Goal: Task Accomplishment & Management: Use online tool/utility

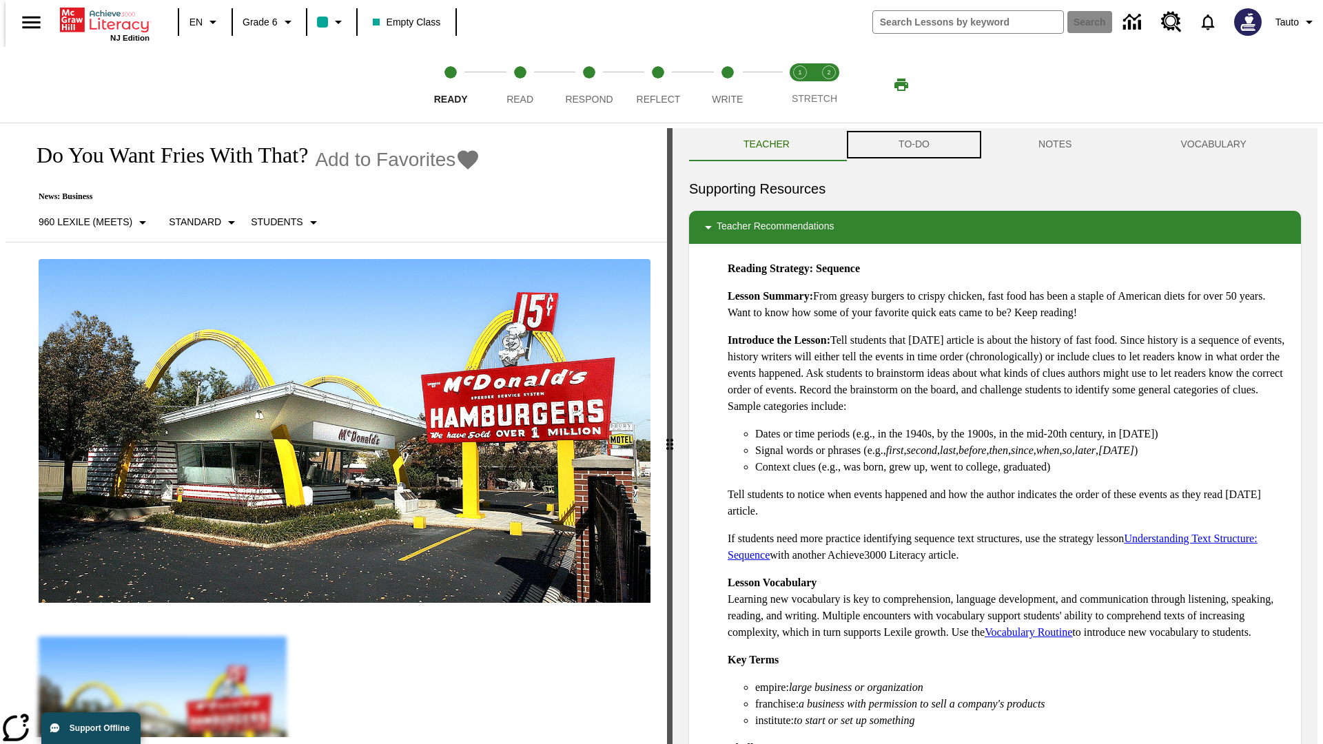
click at [913, 145] on button "TO-DO" at bounding box center [914, 144] width 140 height 33
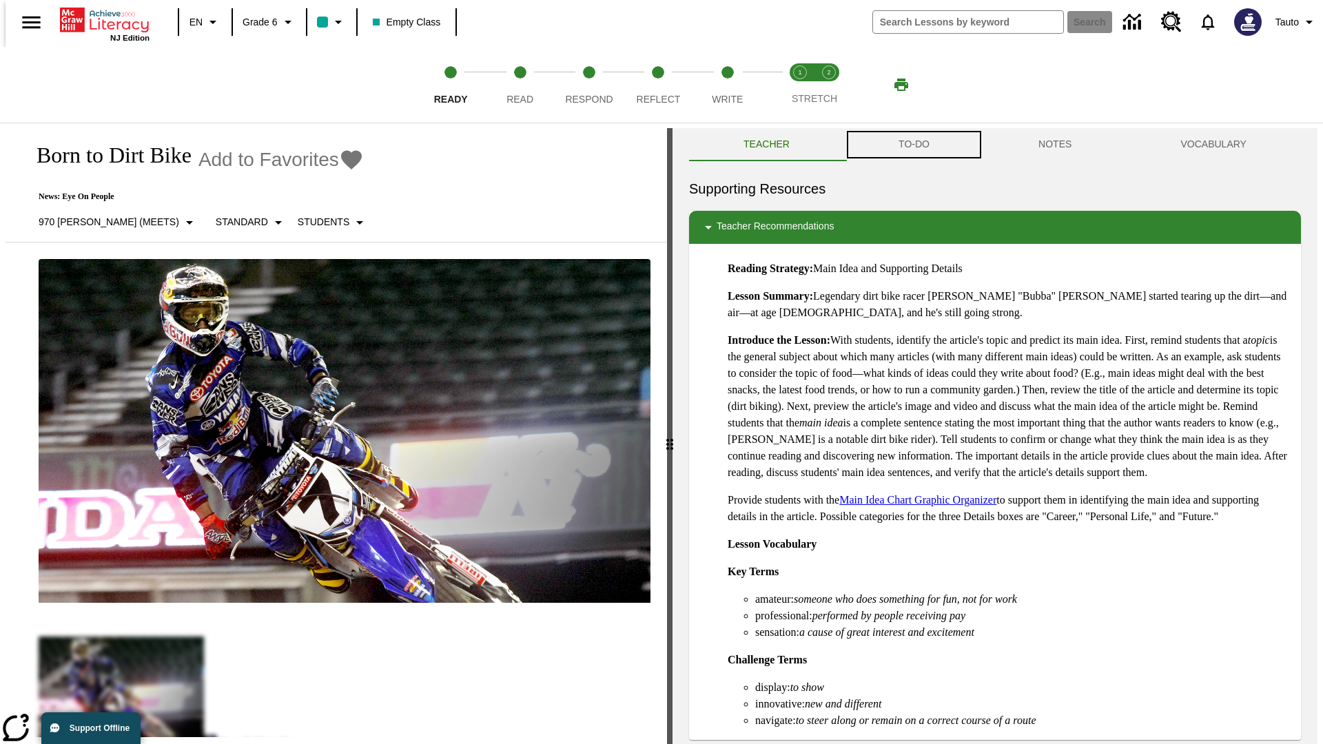
click at [913, 145] on button "TO-DO" at bounding box center [914, 144] width 140 height 33
